Goal: Task Accomplishment & Management: Complete application form

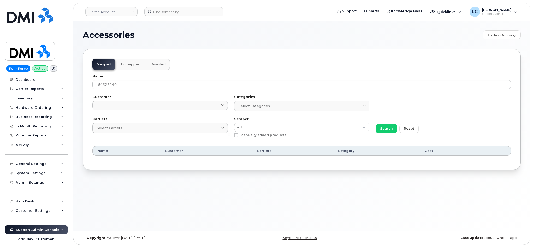
select select "null"
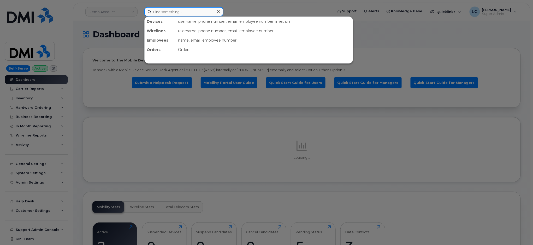
click at [183, 10] on input at bounding box center [183, 11] width 79 height 9
paste input "4184873881"
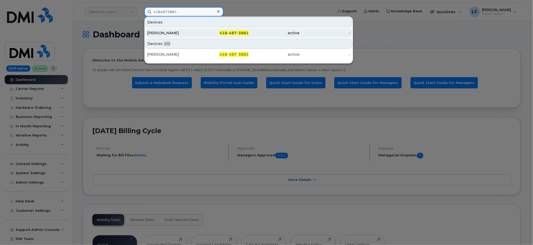
type input "4184873881"
click at [198, 31] on div "418 - 487 - 3881" at bounding box center [223, 32] width 51 height 5
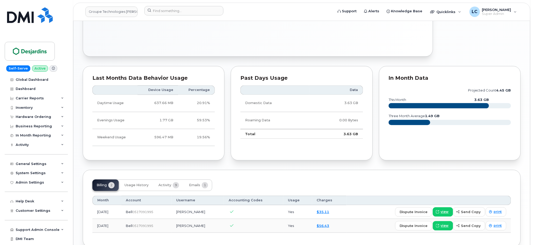
scroll to position [372, 0]
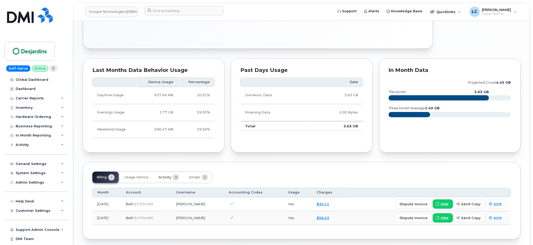
click at [168, 178] on span "Activity" at bounding box center [165, 177] width 13 height 4
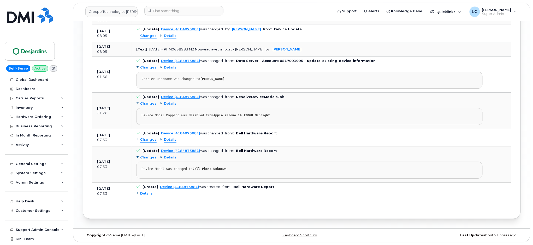
scroll to position [533, 0]
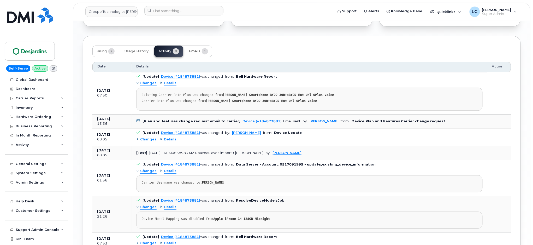
click at [199, 50] on span "Emails" at bounding box center [194, 51] width 11 height 4
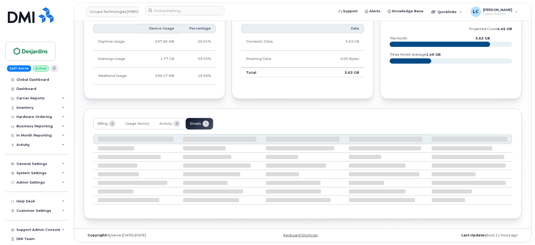
scroll to position [375, 0]
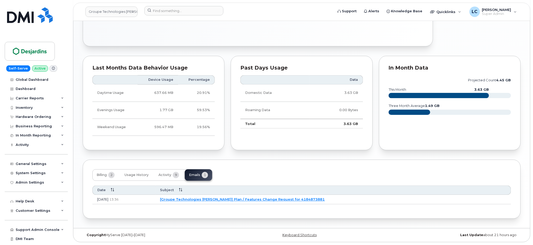
click at [255, 201] on link "[Groupe Technologies Desjardins] Plan / Features Change Request for 4184873881" at bounding box center [242, 199] width 165 height 4
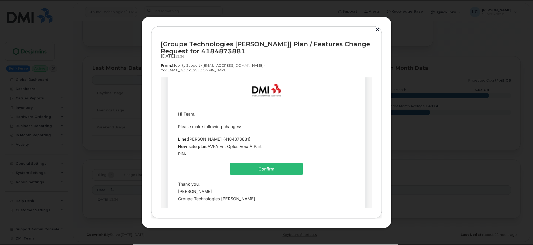
scroll to position [0, 0]
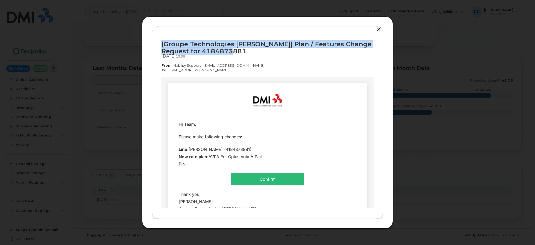
drag, startPoint x: 245, startPoint y: 50, endPoint x: 156, endPoint y: 45, distance: 89.2
click at [156, 45] on div "[Groupe Technologies Desjardins] Plan / Features Change Request for 4184873881 …" at bounding box center [267, 122] width 231 height 193
copy div "[Groupe Technologies Desjardins] Plan / Features Change Request for 4184873881"
click at [377, 28] on button "button" at bounding box center [379, 29] width 8 height 7
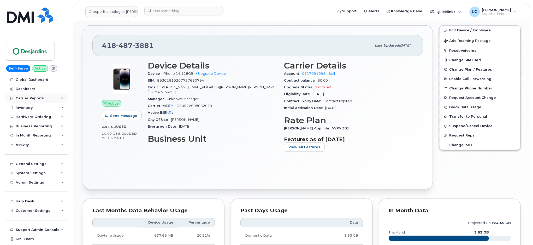
scroll to position [201, 0]
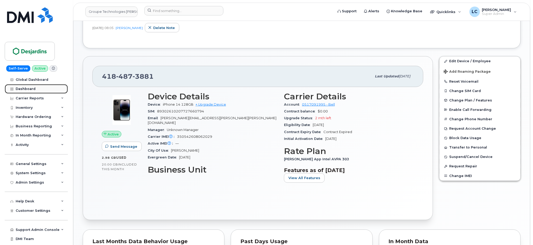
click at [31, 88] on div "Dashboard" at bounding box center [26, 89] width 20 height 4
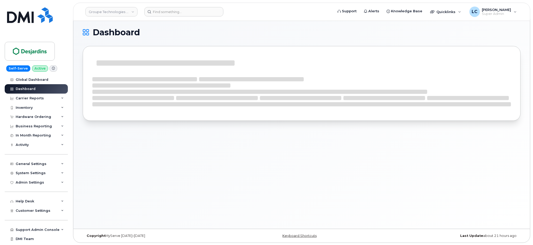
scroll to position [3, 0]
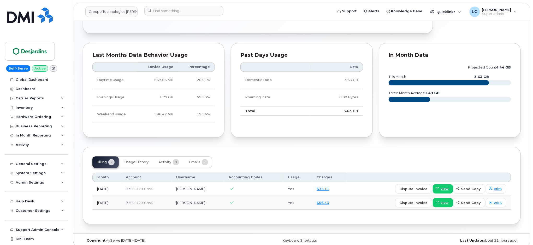
scroll to position [394, 0]
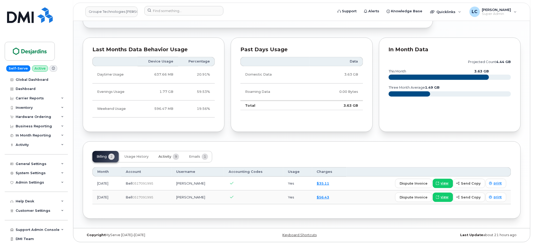
click at [166, 158] on span "Activity" at bounding box center [165, 157] width 13 height 4
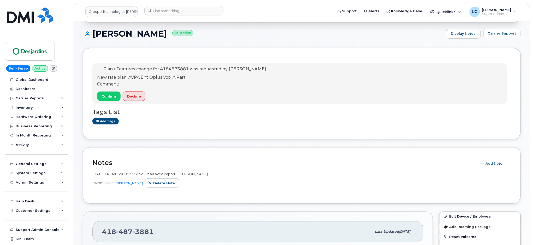
scroll to position [45, 0]
click at [114, 96] on span "Confirm" at bounding box center [109, 97] width 15 height 5
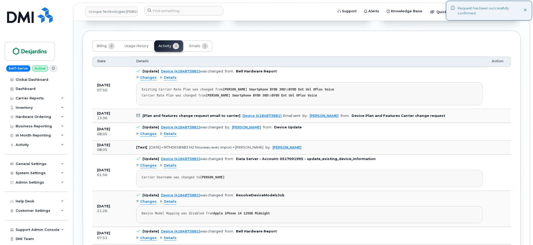
scroll to position [463, 0]
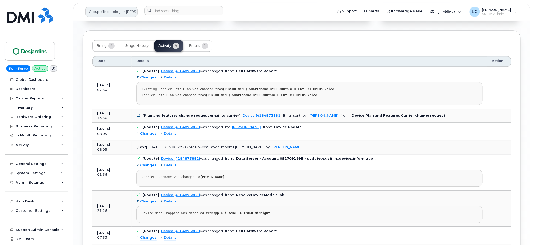
click at [126, 13] on link "Groupe Technologies Desjardins" at bounding box center [111, 12] width 52 height 10
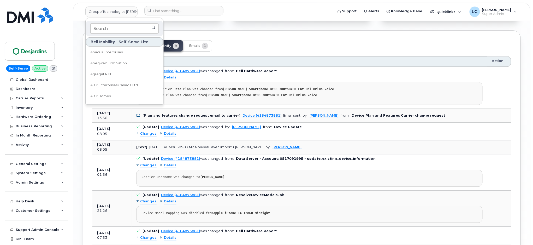
click at [120, 27] on input at bounding box center [124, 28] width 68 height 10
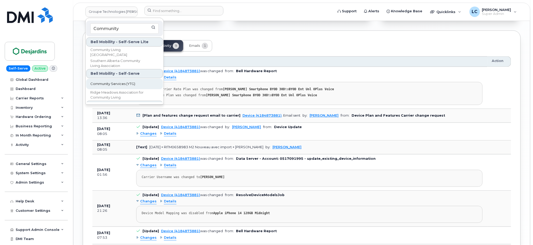
type input "Community"
click at [112, 88] on link "Community Services (YTG)" at bounding box center [124, 84] width 77 height 10
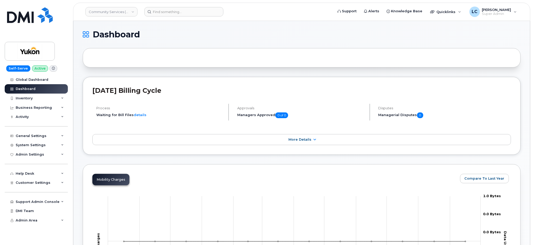
click at [380, 36] on h1 "Dashboard" at bounding box center [301, 34] width 436 height 8
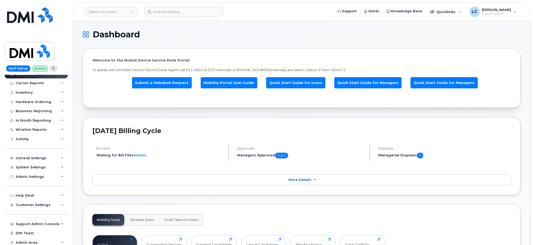
scroll to position [7, 0]
click at [38, 166] on div "System Settings" at bounding box center [31, 166] width 30 height 4
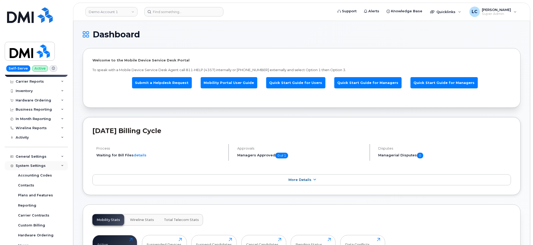
click at [38, 166] on div "System Settings" at bounding box center [31, 166] width 30 height 4
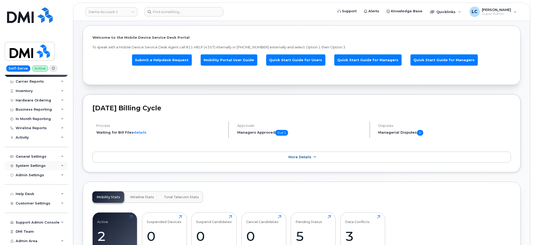
scroll to position [35, 0]
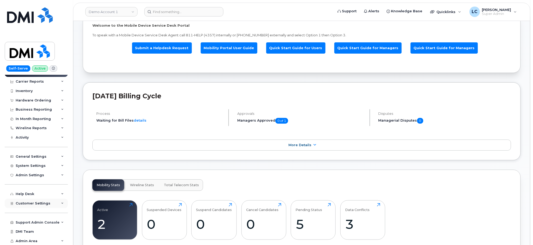
click at [43, 202] on span "Customer Settings" at bounding box center [33, 203] width 35 height 4
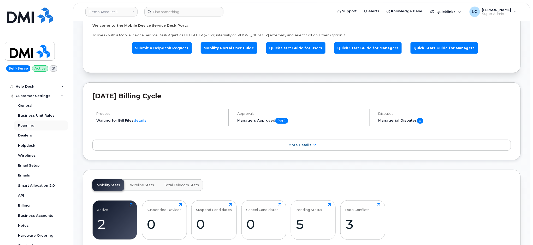
scroll to position [157, 0]
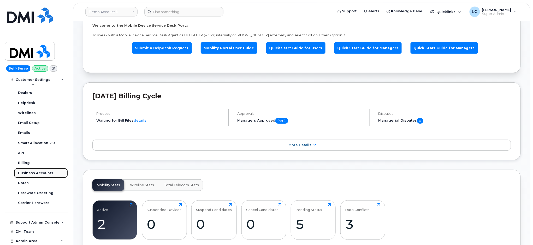
click at [44, 171] on div "Business Accounts" at bounding box center [35, 173] width 35 height 5
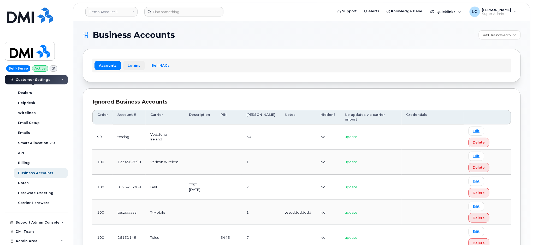
click at [127, 65] on link "Logins" at bounding box center [134, 65] width 22 height 9
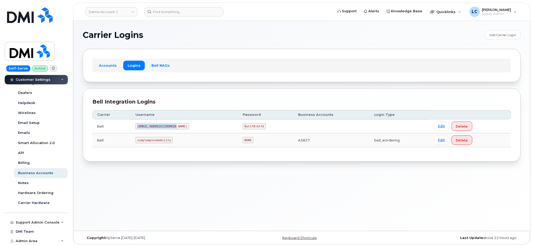
drag, startPoint x: 137, startPoint y: 125, endPoint x: 178, endPoint y: 125, distance: 41.3
click at [178, 125] on td "MS-selfserve@dminc.com" at bounding box center [184, 126] width 107 height 14
copy code "MS-selfserve@dminc.com"
drag, startPoint x: 231, startPoint y: 126, endPoint x: 251, endPoint y: 125, distance: 20.1
click at [251, 125] on td "Butt78!mlfd" at bounding box center [266, 126] width 56 height 14
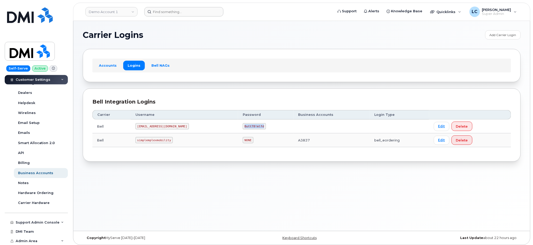
copy code "Butt78!mlfd"
drag, startPoint x: 175, startPoint y: 125, endPoint x: 137, endPoint y: 126, distance: 37.4
click at [137, 126] on code "MS-selfserve@dminc.com" at bounding box center [163, 126] width 54 height 6
copy code "MS-selfserve@dminc.com"
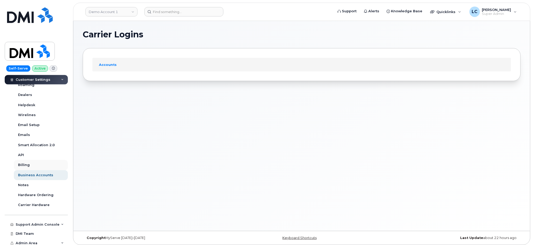
scroll to position [157, 0]
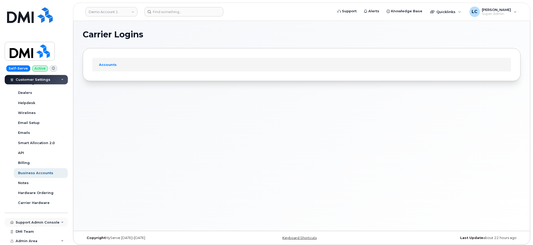
click at [37, 219] on div "Support Admin Console" at bounding box center [36, 222] width 63 height 9
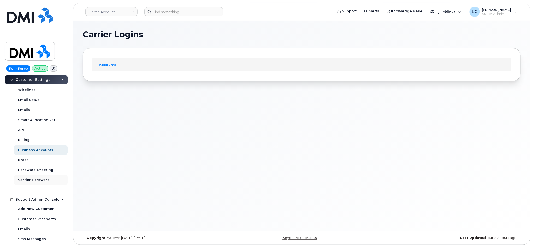
scroll to position [192, 0]
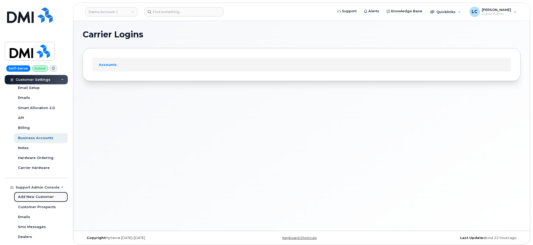
click at [40, 197] on div "Add New Customer" at bounding box center [36, 196] width 36 height 5
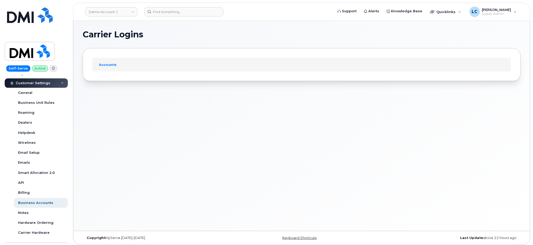
select select
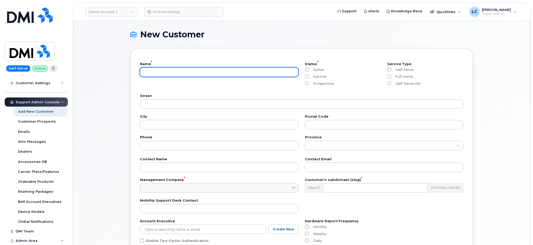
click at [186, 68] on input "text" at bounding box center [219, 71] width 159 height 9
type input "[PERSON_NAME] Ltd"
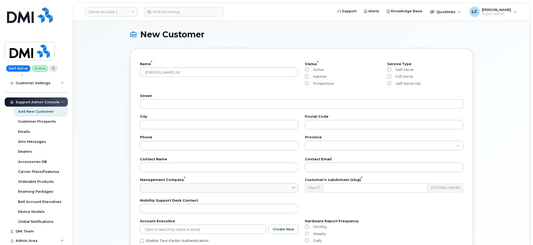
click at [322, 75] on span "Inactive" at bounding box center [318, 76] width 15 height 4
click at [309, 75] on input "Inactive" at bounding box center [307, 76] width 4 height 4
radio input "true"
click at [319, 87] on div "Prospective" at bounding box center [343, 84] width 76 height 7
click at [321, 85] on span "Prospective" at bounding box center [322, 83] width 23 height 4
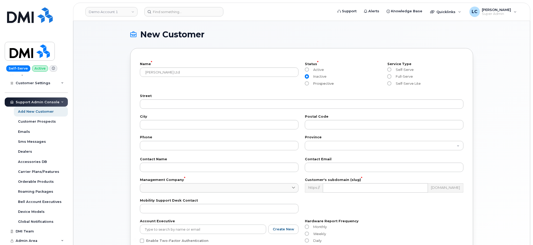
click at [309, 85] on input "Prospective" at bounding box center [307, 83] width 4 height 4
radio input "true"
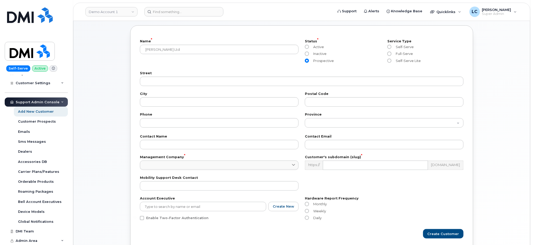
scroll to position [35, 0]
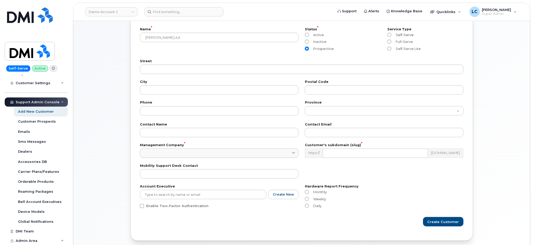
click at [393, 34] on label "Self-Serve" at bounding box center [401, 35] width 26 height 4
click at [392, 34] on input "Self-Serve" at bounding box center [390, 35] width 4 height 4
radio input "true"
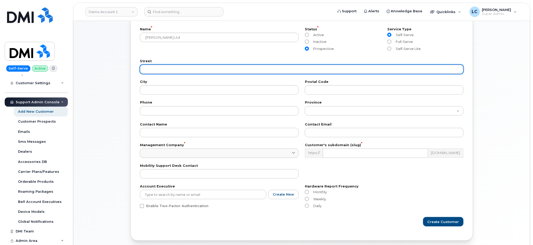
click at [191, 73] on input "text" at bounding box center [302, 69] width 324 height 9
paste input "100 LeMarchand Mansion [STREET_ADDRESS]"
drag, startPoint x: 280, startPoint y: 68, endPoint x: 227, endPoint y: 70, distance: 53.6
click at [227, 70] on input "100 LeMarchand Mansion [STREET_ADDRESS]" at bounding box center [302, 69] width 324 height 9
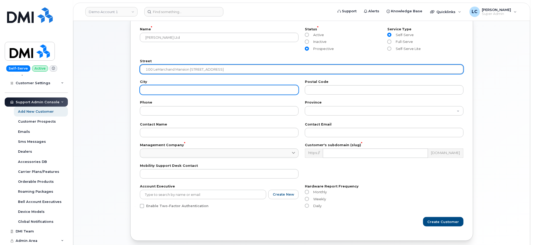
type input "100 LeMarchand Mansion [STREET_ADDRESS]"
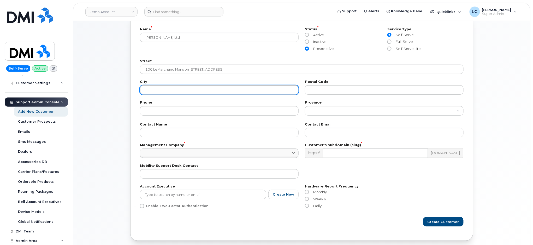
click at [250, 88] on input "text" at bounding box center [219, 89] width 159 height 9
paste input "Edmonton [GEOGRAPHIC_DATA] T5K0J8"
drag, startPoint x: 223, startPoint y: 90, endPoint x: 126, endPoint y: 87, distance: 96.9
click at [126, 87] on div "New Customer Name * Don Wheaton Ltd Status * Active Inactive Prospective Servic…" at bounding box center [301, 118] width 351 height 245
type input "[GEOGRAPHIC_DATA]"
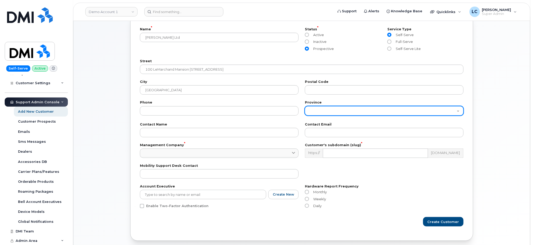
click at [361, 111] on select "[GEOGRAPHIC_DATA] [GEOGRAPHIC_DATA] [GEOGRAPHIC_DATA] [GEOGRAPHIC_DATA] [GEOGRA…" at bounding box center [384, 110] width 159 height 9
select select "[GEOGRAPHIC_DATA]"
click at [305, 106] on select "[GEOGRAPHIC_DATA] [GEOGRAPHIC_DATA] [GEOGRAPHIC_DATA] [GEOGRAPHIC_DATA] [GEOGRA…" at bounding box center [384, 110] width 159 height 9
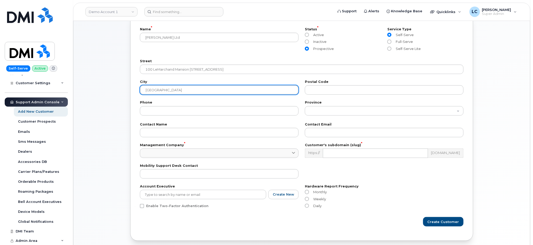
drag, startPoint x: 166, startPoint y: 92, endPoint x: 142, endPoint y: 94, distance: 24.1
click at [142, 94] on input "[GEOGRAPHIC_DATA]" at bounding box center [219, 89] width 159 height 9
paste input "Edmonton [GEOGRAPHIC_DATA] T5K0J8"
drag, startPoint x: 206, startPoint y: 90, endPoint x: 165, endPoint y: 93, distance: 41.4
click at [165, 93] on input "Edmonton [GEOGRAPHIC_DATA] T5K0J8" at bounding box center [219, 89] width 159 height 9
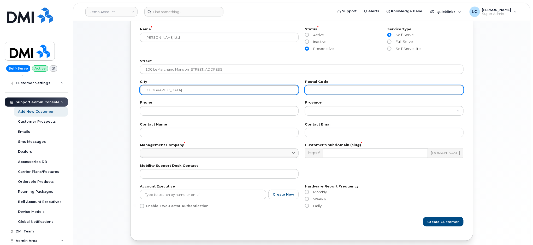
type input "[GEOGRAPHIC_DATA]"
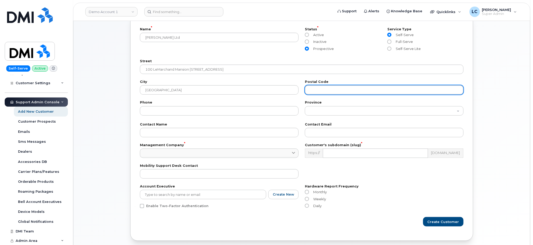
click at [322, 91] on input "text" at bounding box center [384, 89] width 159 height 9
paste input "Edmonton [GEOGRAPHIC_DATA] T5K0J8"
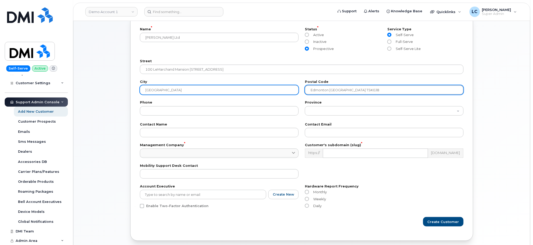
drag, startPoint x: 343, startPoint y: 91, endPoint x: 275, endPoint y: 90, distance: 67.4
click at [275, 90] on div "City Edmonton Postal Code Edmonton Alberta T5K0J8" at bounding box center [302, 87] width 330 height 21
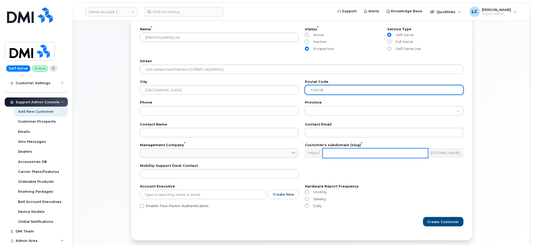
type input "T5K0J8"
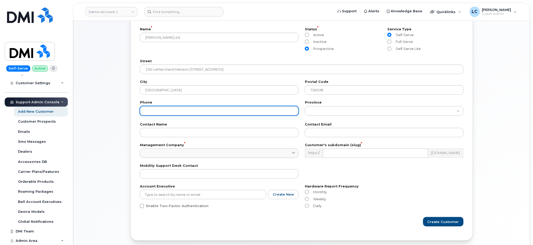
click at [230, 113] on input "tel" at bounding box center [219, 110] width 159 height 9
click at [168, 111] on input "tel" at bounding box center [219, 110] width 159 height 9
paste input "[EMAIL_ADDRESS][DOMAIN_NAME]"
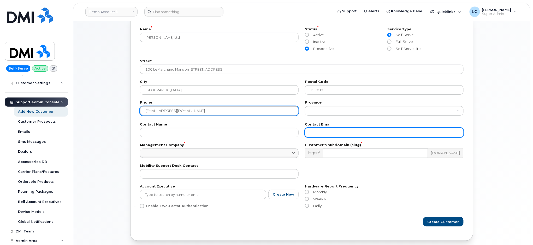
type input "[EMAIL_ADDRESS][DOMAIN_NAME]"
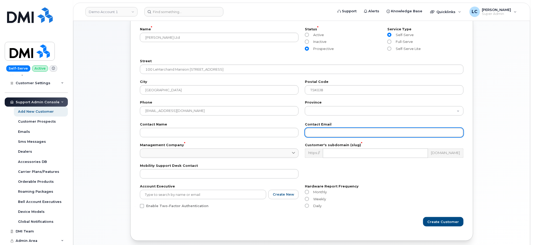
click at [320, 131] on input "email" at bounding box center [384, 132] width 159 height 9
paste input "[EMAIL_ADDRESS][DOMAIN_NAME]"
type input "[EMAIL_ADDRESS][DOMAIN_NAME]"
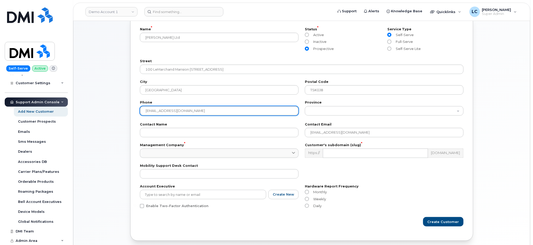
drag, startPoint x: 258, startPoint y: 111, endPoint x: 70, endPoint y: 116, distance: 188.7
click at [73, 116] on div "Demo Account 1 Support Alerts Knowledge Base Quicklinks Suspend / Cancel Device…" at bounding box center [301, 118] width 457 height 264
paste input "[PHONE_NUMBER]"
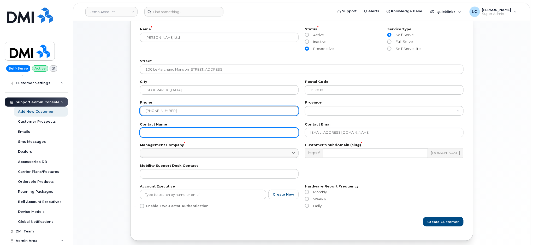
type input "[PHONE_NUMBER]"
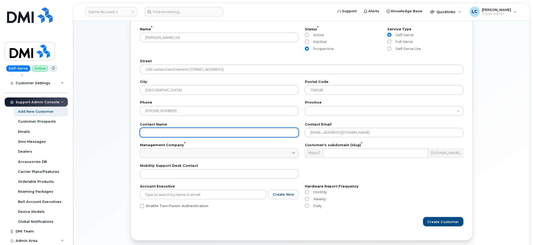
click at [197, 133] on input "text" at bounding box center [219, 132] width 159 height 9
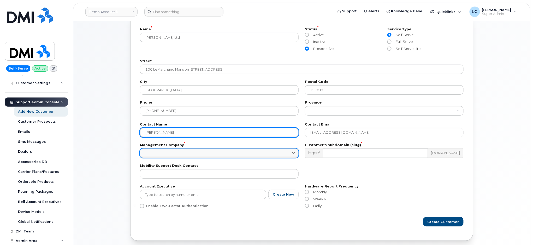
type input "[PERSON_NAME]"
click at [245, 154] on link at bounding box center [219, 152] width 159 height 9
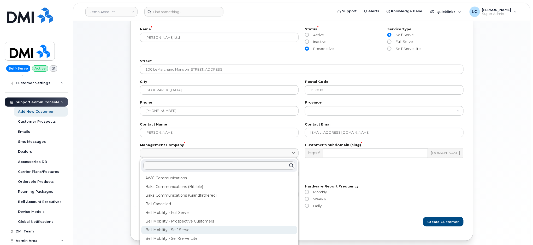
click at [195, 230] on div "Bell Mobility - Self-Serve" at bounding box center [219, 229] width 156 height 9
type input "39"
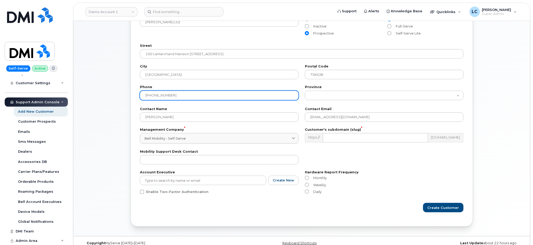
scroll to position [58, 0]
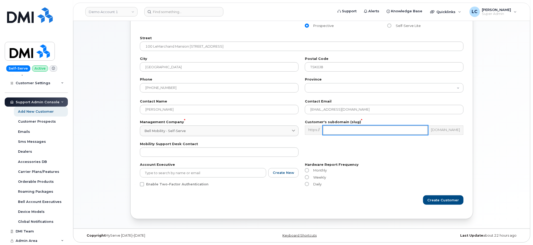
click at [360, 131] on input "text" at bounding box center [375, 129] width 105 height 9
type input "donwheaton"
click at [411, 155] on div "Mobility Support Desk Contact" at bounding box center [302, 149] width 330 height 21
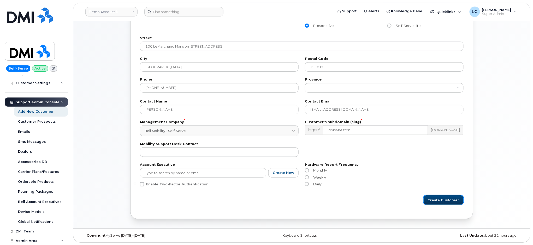
click at [454, 198] on span "Create Customer" at bounding box center [444, 199] width 32 height 5
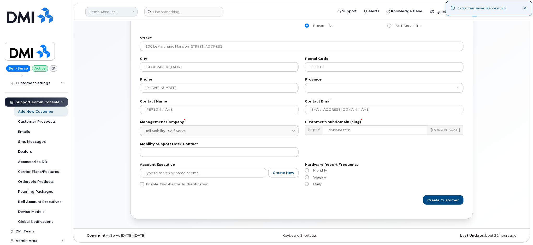
click at [132, 14] on link "Demo Account 1" at bounding box center [111, 11] width 52 height 9
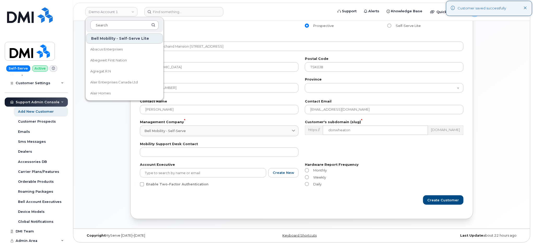
click at [115, 27] on input at bounding box center [124, 24] width 68 height 9
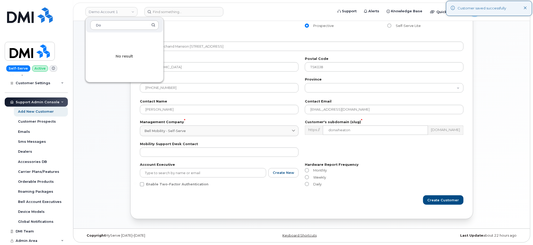
type input "D"
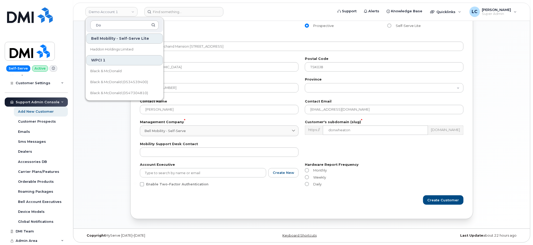
type input "D"
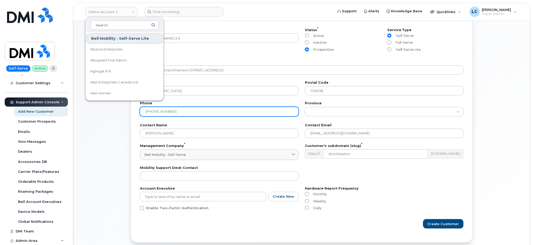
scroll to position [0, 0]
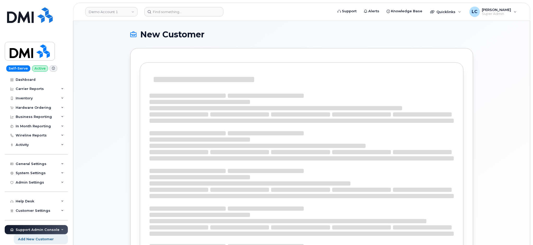
select select
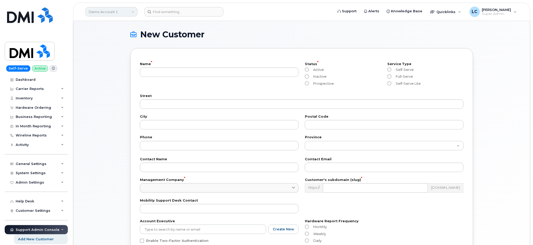
click at [135, 12] on link "Demo Account 1" at bounding box center [111, 11] width 52 height 9
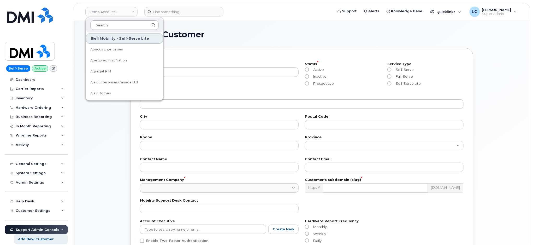
click at [127, 24] on input at bounding box center [124, 24] width 68 height 9
type input "D"
click at [317, 27] on div "New Customer Name * Status * Active Inactive Prospective Service Type Self-Serv…" at bounding box center [301, 153] width 457 height 264
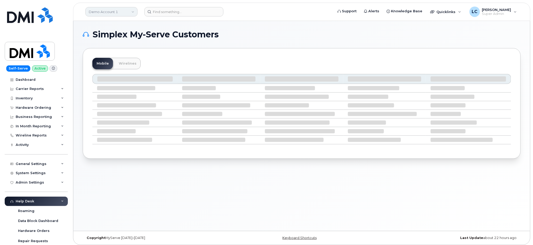
click at [112, 8] on link "Demo Account 1" at bounding box center [111, 11] width 52 height 9
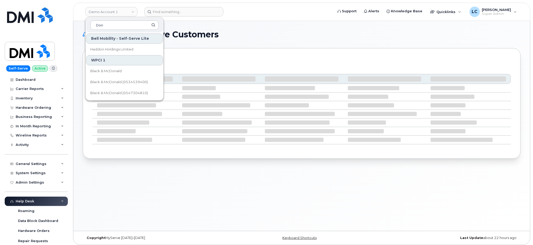
type input "Don"
click at [237, 31] on h1 "Simplex My-Serve Customers" at bounding box center [301, 34] width 436 height 8
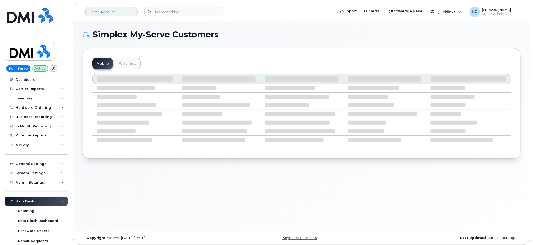
click at [123, 11] on link "Demo Account 1" at bounding box center [111, 11] width 52 height 9
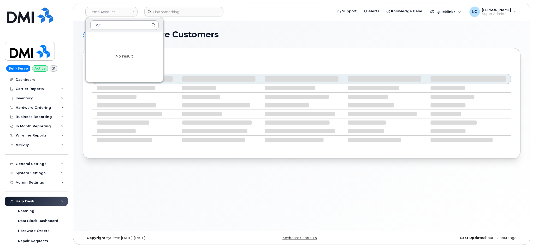
type input "W"
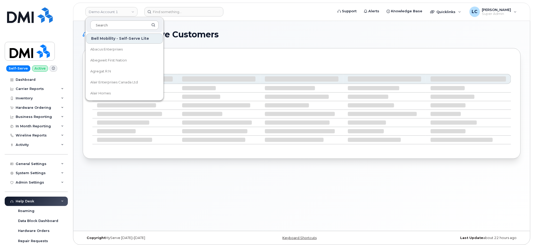
click at [262, 35] on h1 "Simplex My-Serve Customers" at bounding box center [301, 34] width 436 height 8
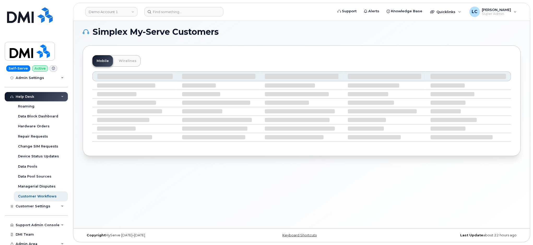
scroll to position [107, 0]
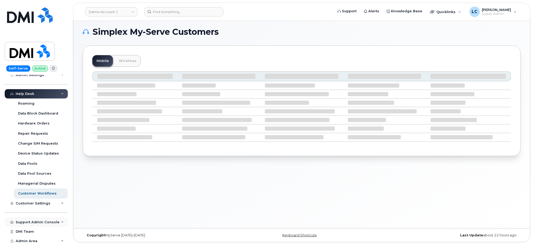
click at [48, 220] on div "Support Admin Console" at bounding box center [38, 222] width 44 height 4
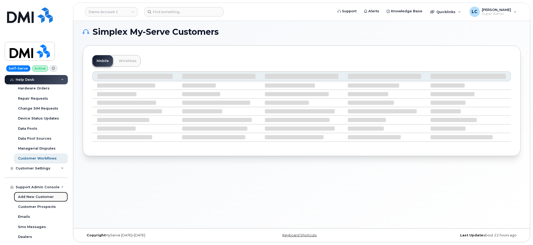
click at [34, 200] on link "Add New Customer" at bounding box center [41, 197] width 54 height 10
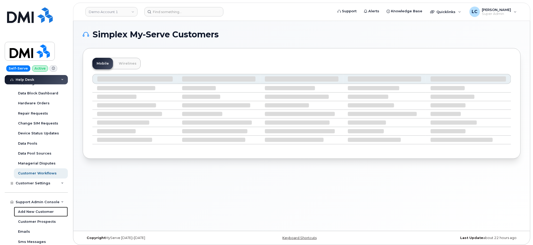
select select
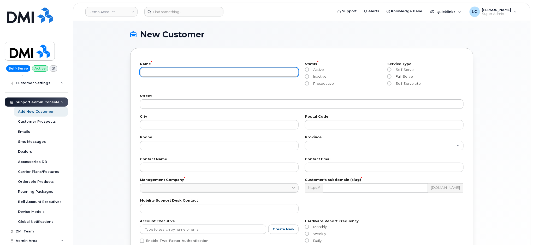
click at [171, 75] on input "text" at bounding box center [219, 71] width 159 height 9
type input "[PERSON_NAME] Ltd"
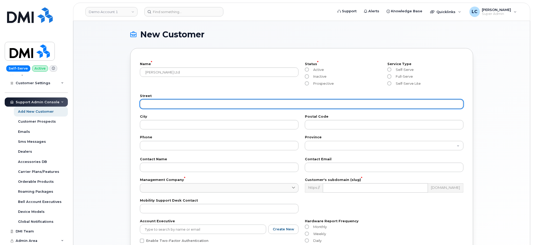
click at [157, 108] on input "text" at bounding box center [302, 103] width 324 height 9
paste input "100 LeMarchand Mansion [STREET_ADDRESS]"
drag, startPoint x: 286, startPoint y: 105, endPoint x: 227, endPoint y: 108, distance: 58.6
click at [227, 108] on input "100 LeMarchand Mansion [STREET_ADDRESS]" at bounding box center [302, 103] width 324 height 9
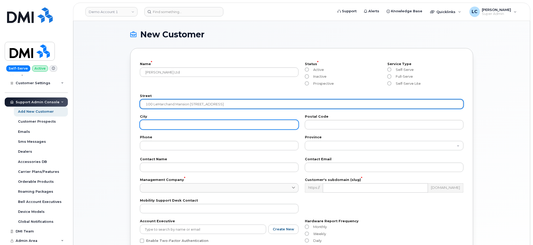
type input "100 LeMarchand Mansion [STREET_ADDRESS]"
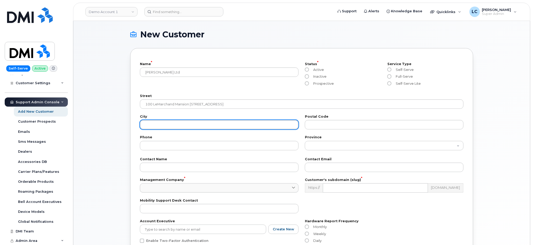
click at [243, 127] on input "text" at bounding box center [219, 124] width 159 height 9
paste input "Edmonton [GEOGRAPHIC_DATA] T5K0J8"
drag, startPoint x: 225, startPoint y: 125, endPoint x: 165, endPoint y: 128, distance: 59.6
click at [165, 128] on input "Edmonton [GEOGRAPHIC_DATA] T5K0J8" at bounding box center [219, 124] width 159 height 9
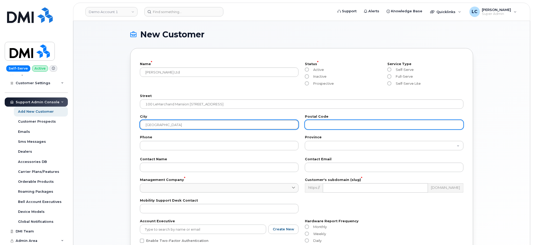
type input "[GEOGRAPHIC_DATA]"
click at [324, 121] on input "text" at bounding box center [384, 124] width 159 height 9
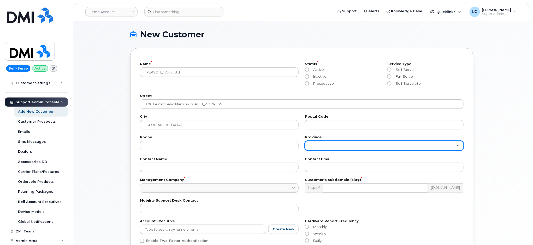
click at [317, 144] on select "[GEOGRAPHIC_DATA] [GEOGRAPHIC_DATA] [GEOGRAPHIC_DATA] [GEOGRAPHIC_DATA] [GEOGRA…" at bounding box center [384, 145] width 159 height 9
select select "[GEOGRAPHIC_DATA]"
click at [305, 141] on select "[GEOGRAPHIC_DATA] [GEOGRAPHIC_DATA] [GEOGRAPHIC_DATA] [GEOGRAPHIC_DATA] [GEOGRA…" at bounding box center [384, 145] width 159 height 9
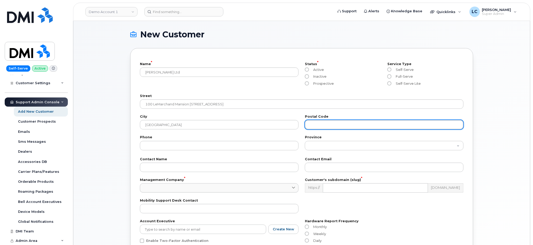
click at [329, 127] on input "text" at bounding box center [384, 124] width 159 height 9
paste input "Alberta T5K0J8"
drag, startPoint x: 324, startPoint y: 124, endPoint x: 302, endPoint y: 126, distance: 22.6
click at [302, 126] on div "City [GEOGRAPHIC_DATA] Postal Code [GEOGRAPHIC_DATA] T5K0J8" at bounding box center [302, 122] width 330 height 21
type input "T5K0J8"
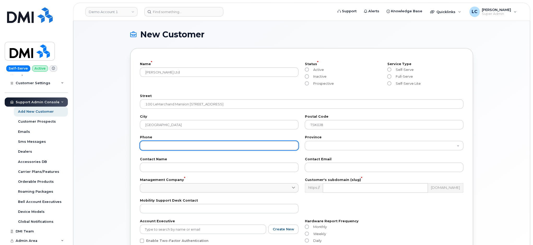
click at [172, 145] on input "tel" at bounding box center [219, 145] width 159 height 9
paste input "[PHONE_NUMBER]"
type input "[PHONE_NUMBER]"
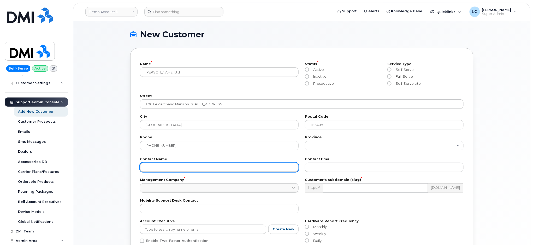
click at [180, 167] on input "text" at bounding box center [219, 166] width 159 height 9
type input "[PERSON_NAME]"
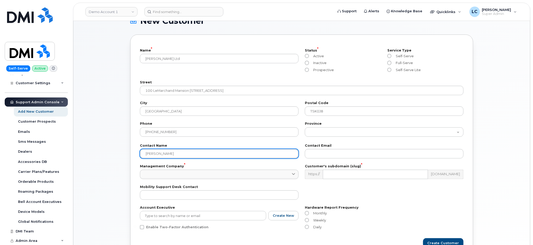
scroll to position [35, 0]
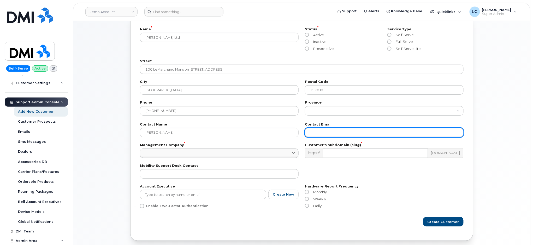
click at [329, 130] on input "email" at bounding box center [384, 132] width 159 height 9
paste input "[EMAIL_ADDRESS][DOMAIN_NAME]"
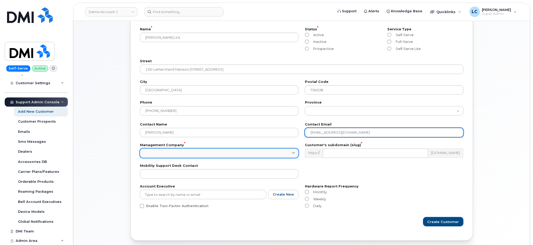
type input "[EMAIL_ADDRESS][DOMAIN_NAME]"
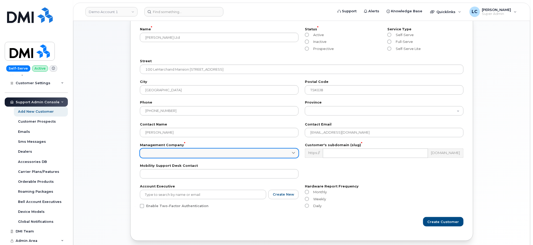
click at [281, 153] on link at bounding box center [219, 152] width 159 height 9
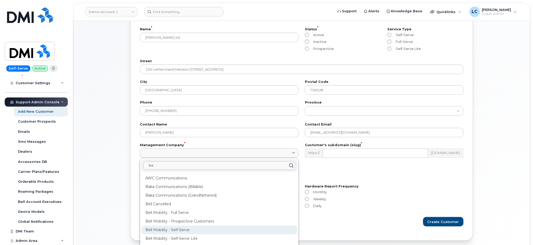
type input "be"
click at [192, 230] on div "Bell Mobility - Self-Serve" at bounding box center [219, 229] width 156 height 9
type input "39"
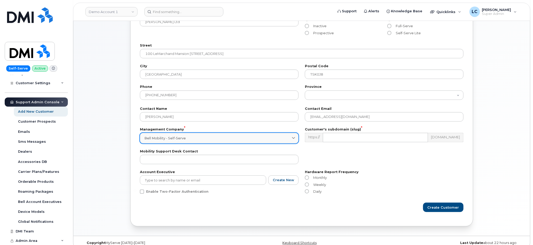
scroll to position [58, 0]
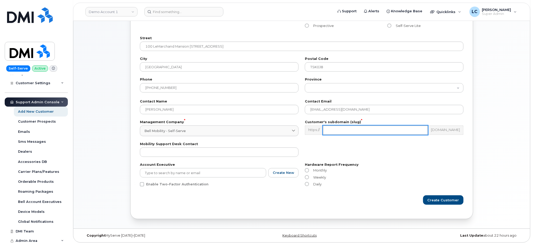
click at [352, 126] on input "text" at bounding box center [375, 129] width 105 height 9
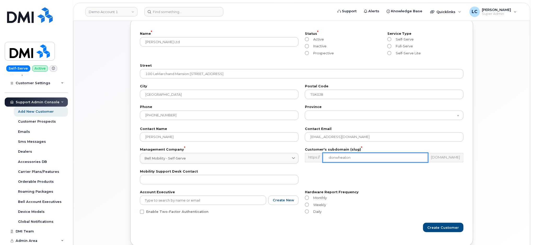
scroll to position [0, 0]
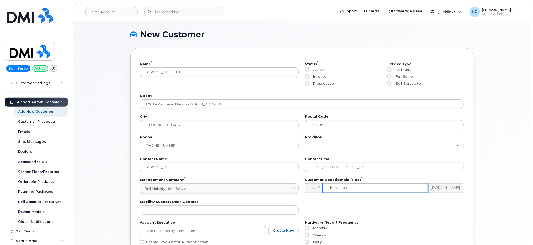
type input "donwheaton"
click at [319, 83] on span "Prospective" at bounding box center [322, 83] width 23 height 4
click at [309, 83] on input "Prospective" at bounding box center [307, 83] width 4 height 4
radio input "true"
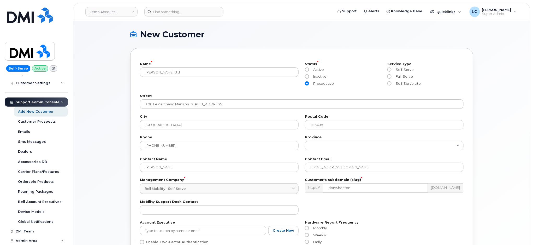
click at [398, 70] on span "Self-Serve" at bounding box center [404, 69] width 20 height 4
click at [392, 70] on input "Self-Serve" at bounding box center [390, 69] width 4 height 4
radio input "true"
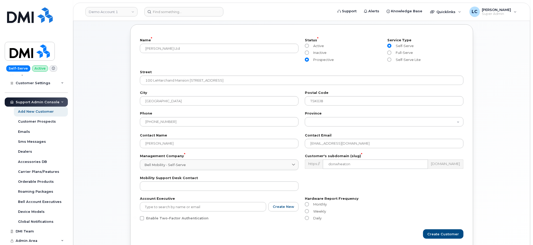
scroll to position [58, 0]
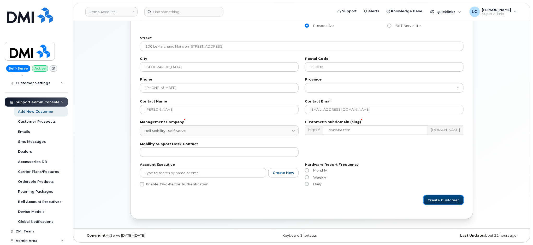
click at [441, 200] on span "Create Customer" at bounding box center [444, 199] width 32 height 5
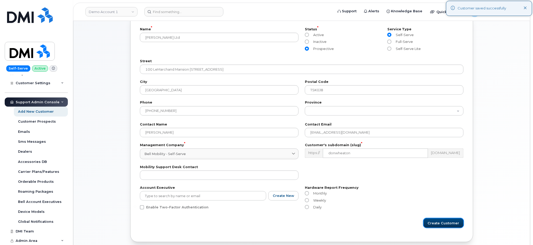
scroll to position [0, 0]
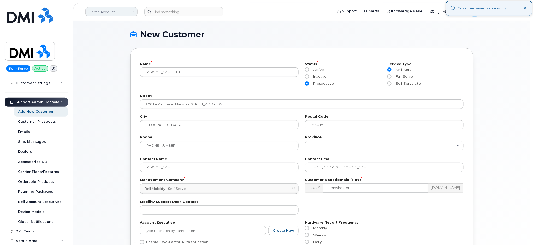
click at [126, 13] on link "Demo Account 1" at bounding box center [111, 11] width 52 height 9
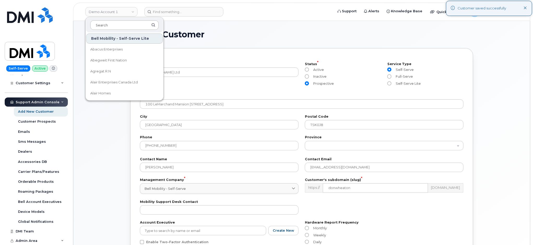
click at [112, 27] on input at bounding box center [124, 24] width 68 height 9
type input "D"
click at [266, 31] on h1 "New Customer" at bounding box center [300, 34] width 341 height 8
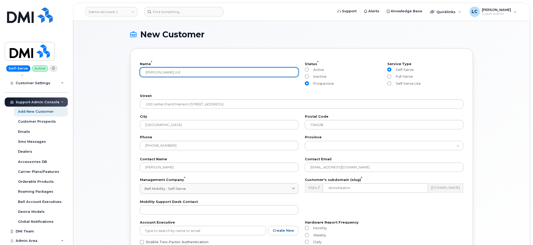
click at [180, 68] on input "[PERSON_NAME] Ltd" at bounding box center [219, 71] width 159 height 9
type input "[PERSON_NAME]"
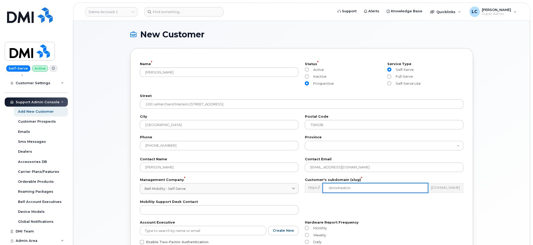
drag, startPoint x: 363, startPoint y: 187, endPoint x: 352, endPoint y: 187, distance: 11.0
click at [363, 187] on input "donwheaton" at bounding box center [375, 187] width 105 height 9
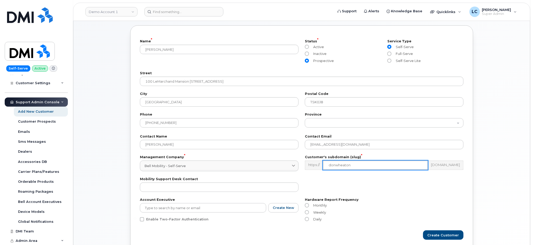
scroll to position [35, 0]
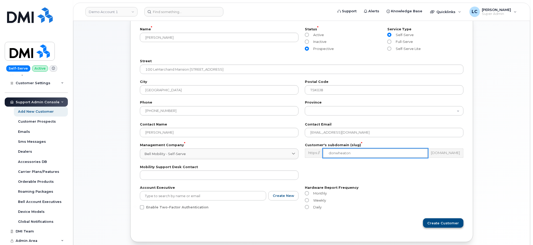
type input "donwheaton"
click at [451, 224] on span "Create Customer" at bounding box center [444, 222] width 32 height 5
drag, startPoint x: 336, startPoint y: 57, endPoint x: 333, endPoint y: 57, distance: 3.1
click at [336, 57] on div "Street [GEOGRAPHIC_DATA] [STREET_ADDRESS]" at bounding box center [302, 66] width 330 height 21
click at [315, 51] on div "Prospective" at bounding box center [343, 49] width 76 height 7
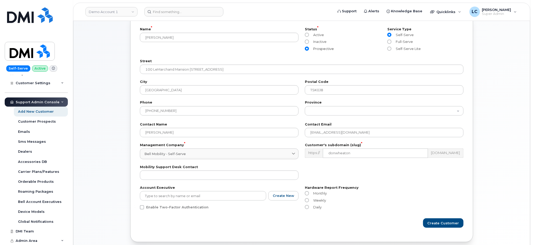
click at [320, 50] on span "Prospective" at bounding box center [322, 48] width 23 height 4
click at [309, 50] on input "Prospective" at bounding box center [307, 48] width 4 height 4
radio input "true"
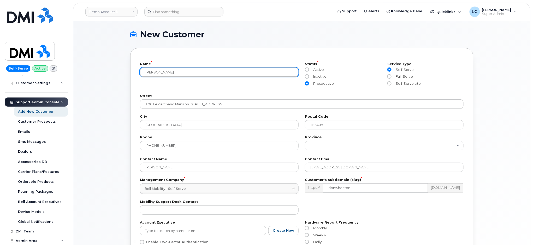
click at [181, 76] on input "[PERSON_NAME]" at bounding box center [219, 71] width 159 height 9
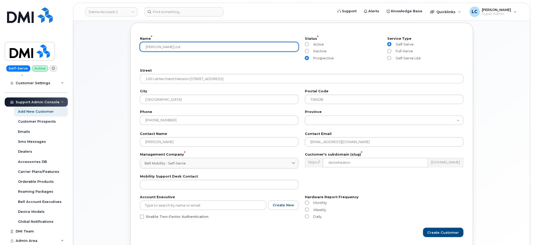
scroll to position [58, 0]
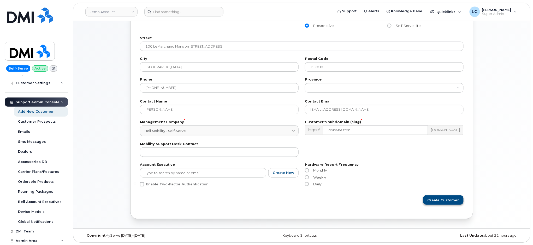
type input "[PERSON_NAME] Ltd."
click at [453, 203] on button "Create Customer" at bounding box center [444, 199] width 40 height 9
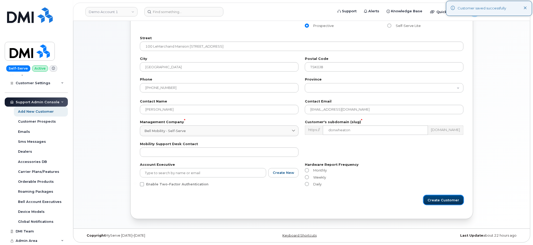
scroll to position [0, 0]
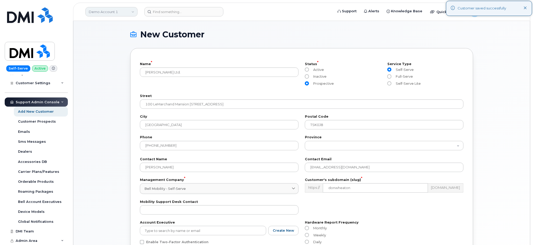
click at [119, 9] on link "Demo Account 1" at bounding box center [111, 11] width 52 height 9
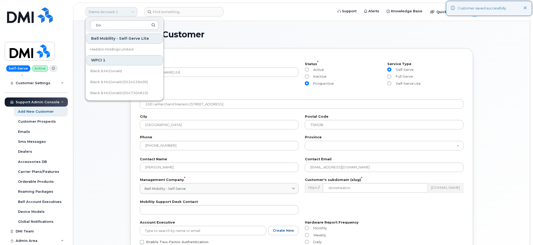
type input "D"
click at [198, 57] on div "Name * [PERSON_NAME] Ltd. Status * Active Inactive Prospective Service Type Sel…" at bounding box center [301, 162] width 343 height 229
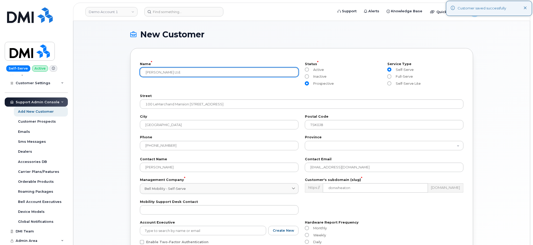
click at [180, 74] on input "[PERSON_NAME] Ltd." at bounding box center [219, 71] width 159 height 9
type input "[PERSON_NAME] Ltd."
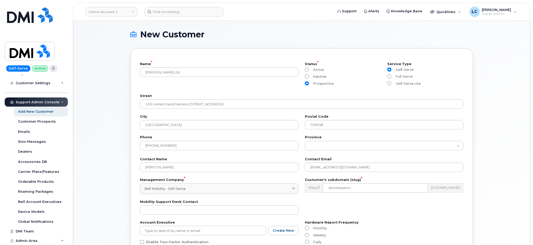
click at [315, 77] on span "Inactive" at bounding box center [318, 76] width 15 height 4
click at [309, 77] on input "Inactive" at bounding box center [307, 76] width 4 height 4
radio input "true"
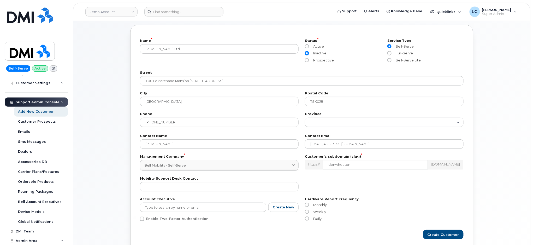
scroll to position [35, 0]
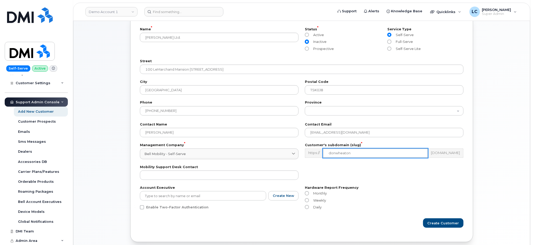
click at [357, 149] on input "donwheaton" at bounding box center [375, 152] width 105 height 9
type input "donwheaton"
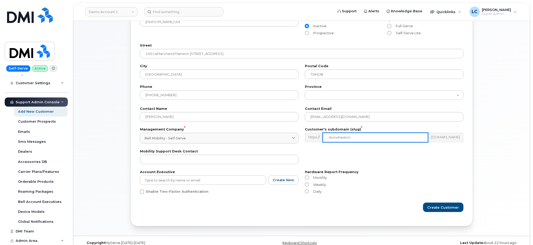
scroll to position [58, 0]
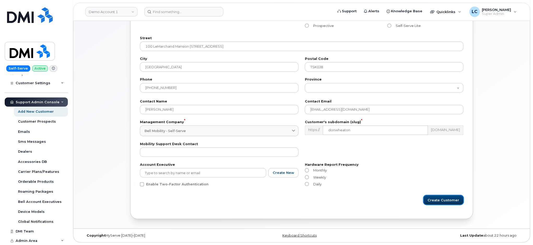
click at [450, 201] on span "Create Customer" at bounding box center [444, 199] width 32 height 5
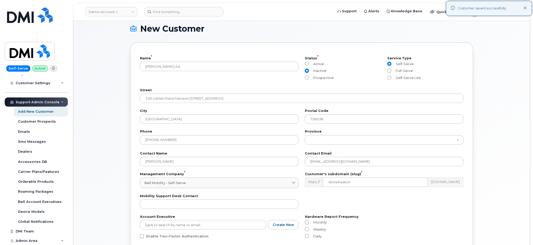
scroll to position [0, 0]
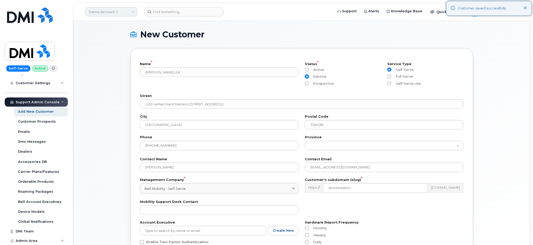
click at [131, 10] on link "Demo Account 1" at bounding box center [111, 11] width 52 height 9
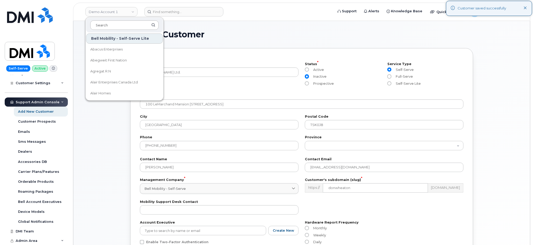
click at [116, 24] on input at bounding box center [124, 24] width 68 height 9
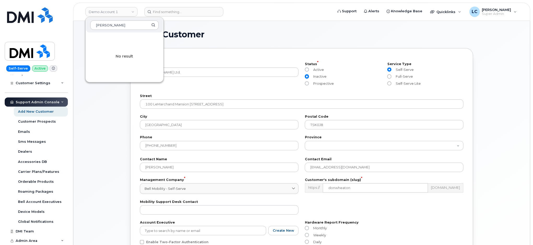
type input "[PERSON_NAME]"
click at [247, 23] on div "New Customer Name * [PERSON_NAME] Ltd. Status * Active Inactive Prospective Ser…" at bounding box center [301, 153] width 457 height 265
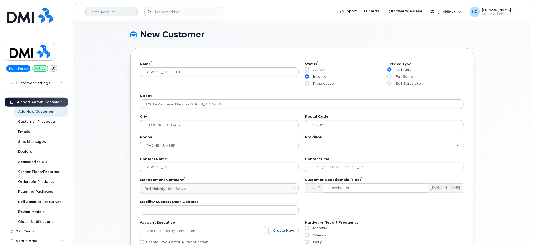
click at [106, 11] on link "Demo Account 1" at bounding box center [111, 11] width 52 height 9
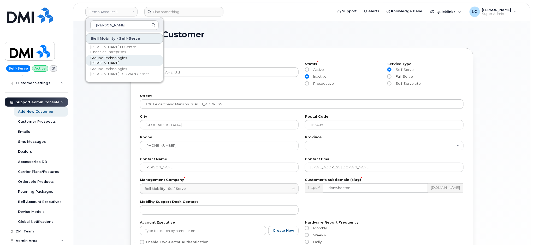
type input "[PERSON_NAME]"
click at [114, 60] on span "Groupe Technologies [PERSON_NAME]" at bounding box center [120, 60] width 60 height 10
